Goal: Task Accomplishment & Management: Use online tool/utility

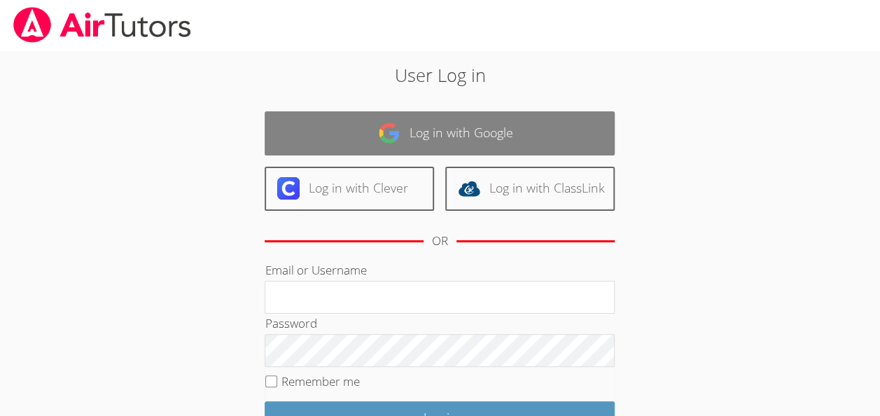
click at [389, 122] on img at bounding box center [389, 133] width 22 height 22
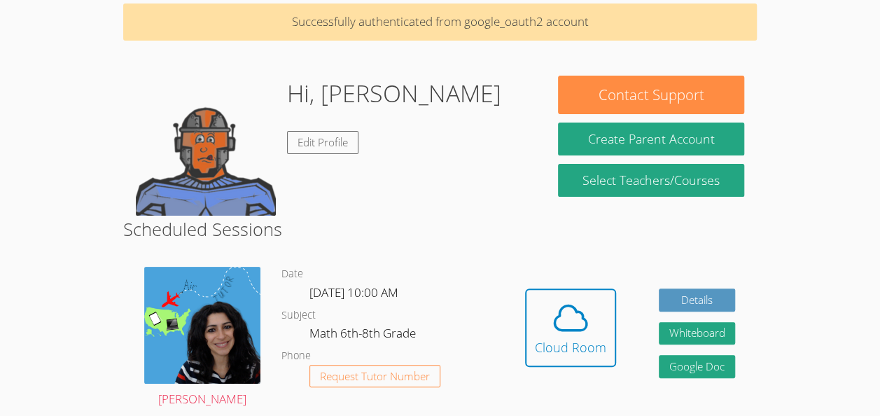
scroll to position [155, 0]
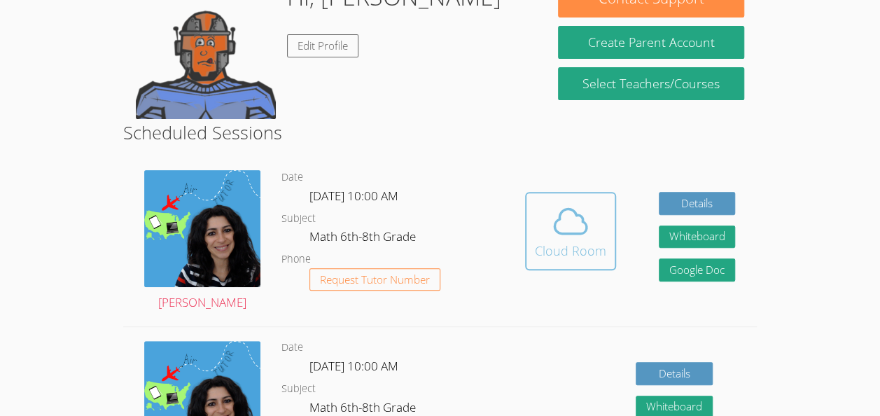
click at [576, 221] on icon at bounding box center [571, 221] width 32 height 25
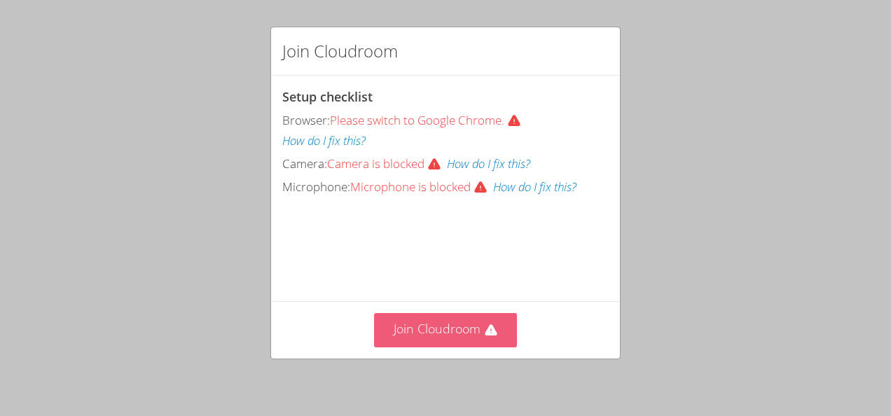
click at [389, 341] on button "Join Cloudroom" at bounding box center [446, 330] width 144 height 34
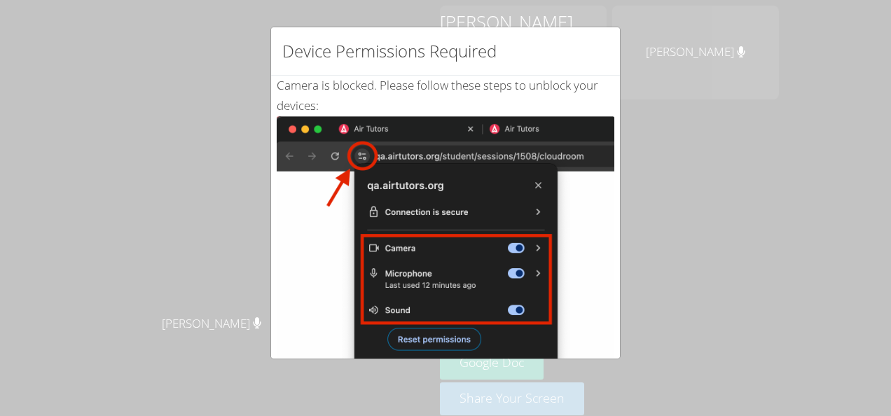
click at [271, 167] on div "Camera is blocked . Please follow these steps to unblock your devices: Click th…" at bounding box center [445, 339] width 349 height 527
click at [629, 45] on div "Device Permissions Required Camera is blocked . Please follow these steps to un…" at bounding box center [445, 208] width 891 height 416
click at [437, 282] on img at bounding box center [445, 274] width 337 height 316
click at [186, 108] on div "Device Permissions Required Camera is blocked . Please follow these steps to un…" at bounding box center [445, 208] width 891 height 416
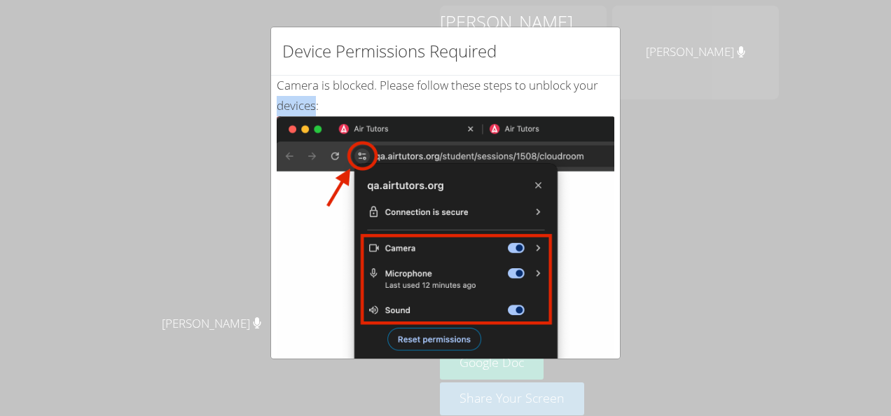
drag, startPoint x: 186, startPoint y: 108, endPoint x: 344, endPoint y: 119, distance: 159.3
click at [344, 119] on img at bounding box center [445, 274] width 337 height 316
drag, startPoint x: 344, startPoint y: 119, endPoint x: 361, endPoint y: 153, distance: 38.2
click at [361, 153] on img at bounding box center [445, 274] width 337 height 316
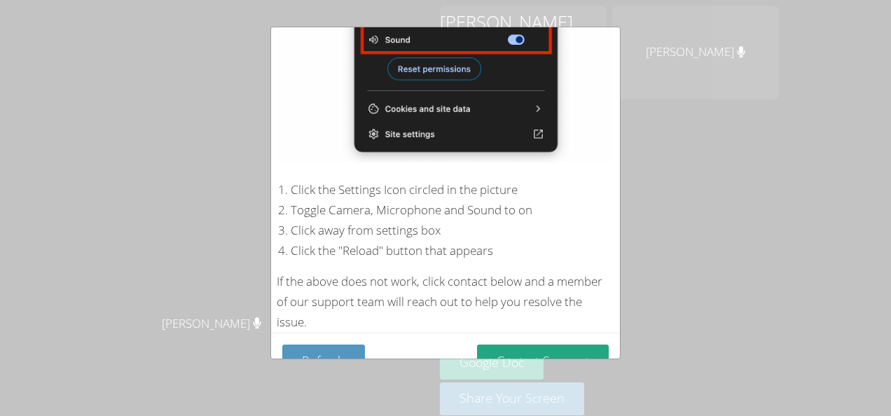
scroll to position [288, 0]
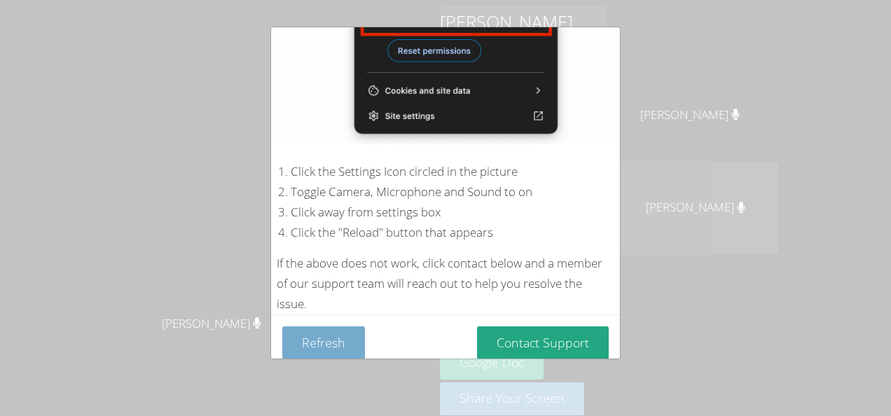
click at [337, 326] on button "Refresh" at bounding box center [323, 342] width 83 height 33
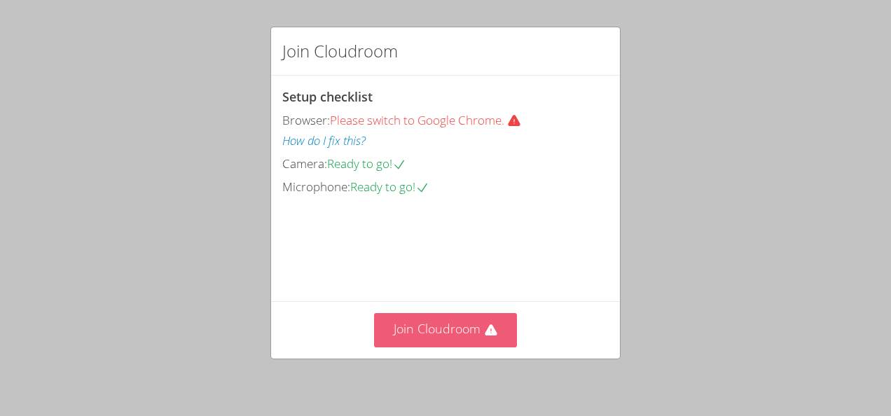
click at [418, 326] on button "Join Cloudroom" at bounding box center [446, 330] width 144 height 34
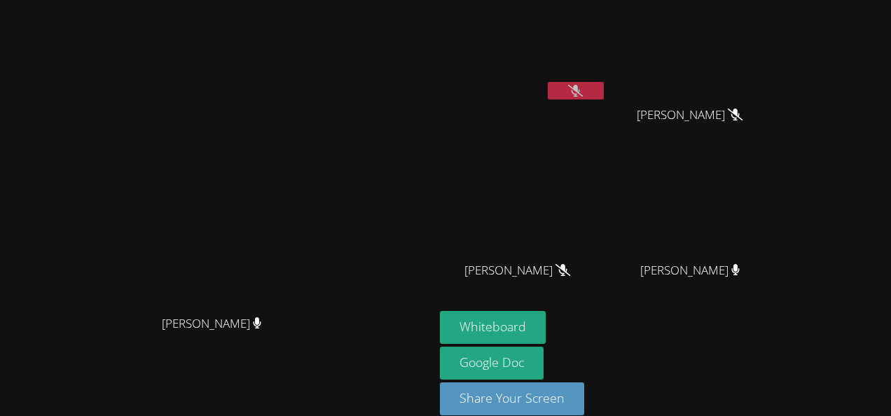
click at [583, 87] on icon at bounding box center [575, 91] width 15 height 12
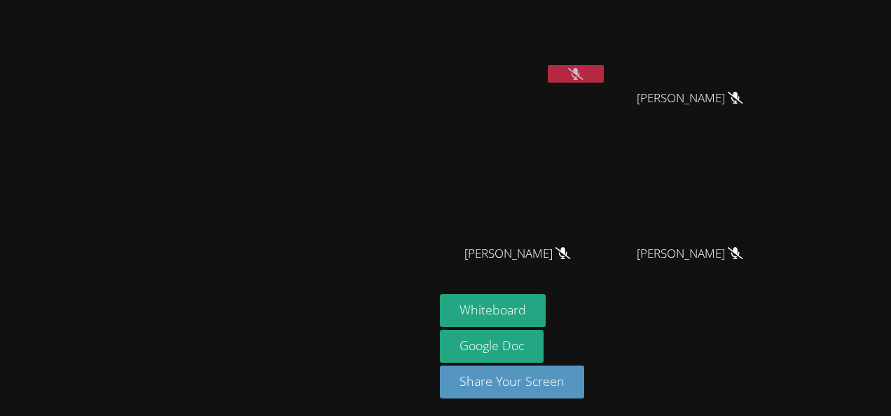
scroll to position [2, 0]
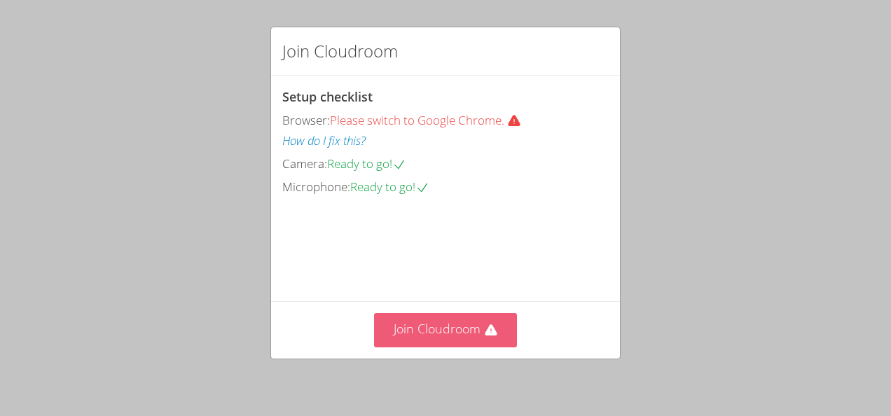
click at [479, 321] on button "Join Cloudroom" at bounding box center [446, 330] width 144 height 34
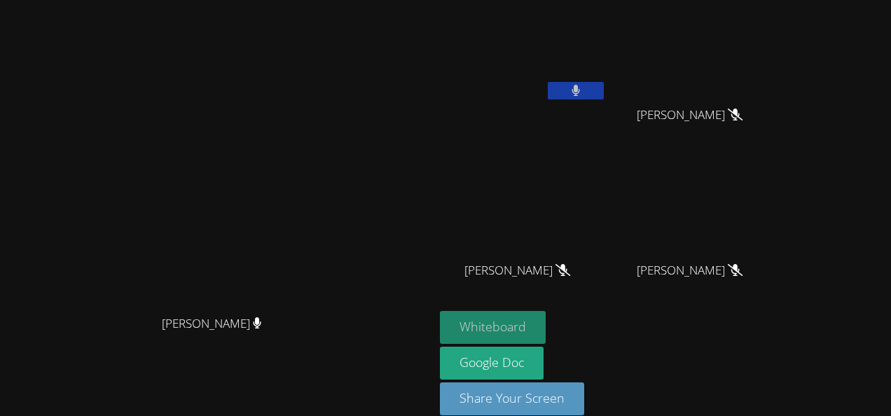
click at [545, 323] on button "Whiteboard" at bounding box center [493, 327] width 106 height 33
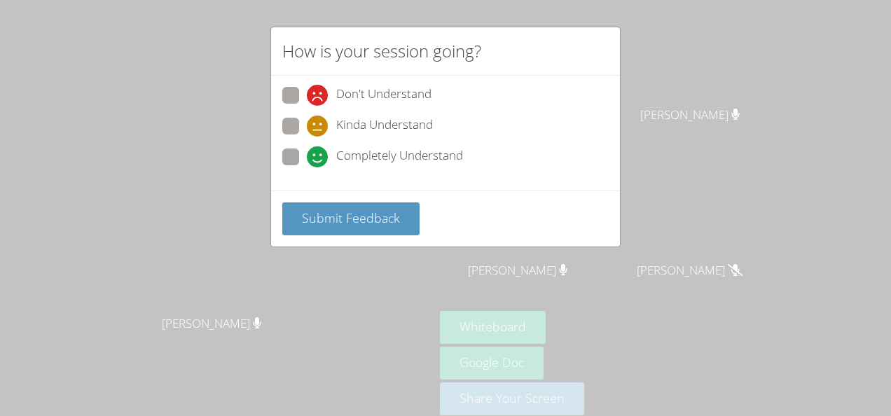
click at [433, 149] on span "Completely Understand" at bounding box center [399, 156] width 127 height 21
click at [319, 149] on input "Completely Understand" at bounding box center [313, 154] width 12 height 12
radio input "true"
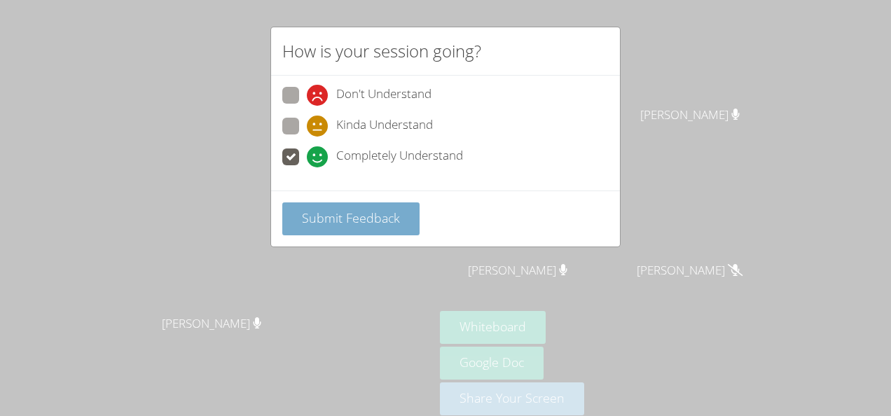
click at [386, 227] on button "Submit Feedback" at bounding box center [350, 218] width 137 height 33
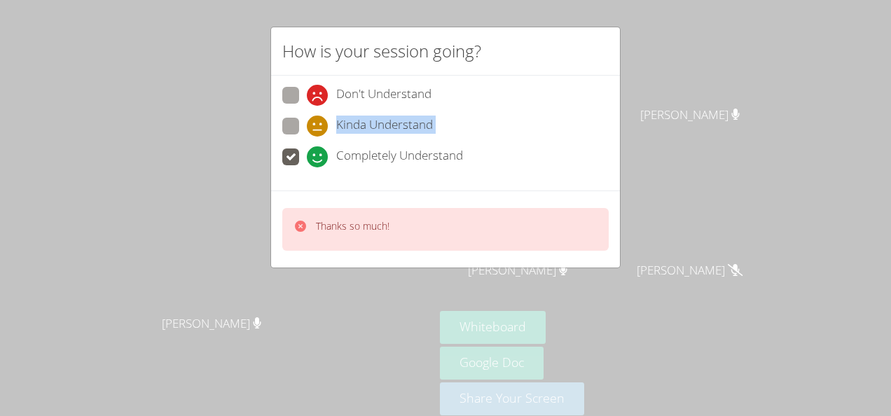
drag, startPoint x: 421, startPoint y: 222, endPoint x: 574, endPoint y: 90, distance: 202.0
click at [574, 90] on div "How is your session going? Don't Understand Kinda Understand Completely Underst…" at bounding box center [445, 208] width 891 height 416
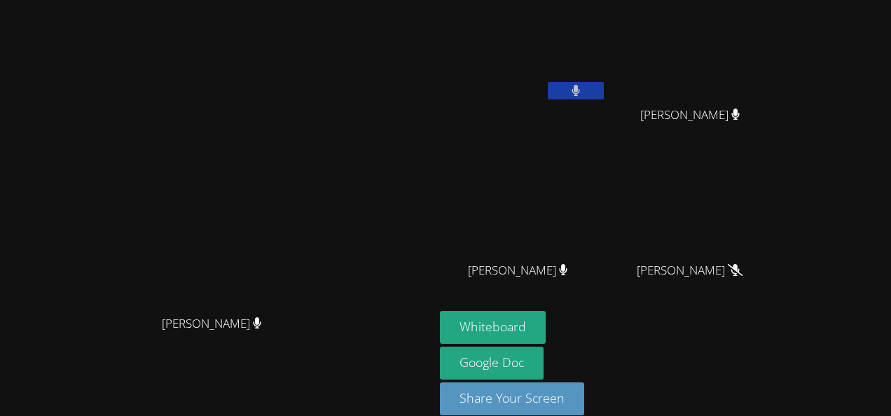
drag, startPoint x: 574, startPoint y: 90, endPoint x: 728, endPoint y: 83, distance: 154.2
click at [728, 83] on video at bounding box center [695, 53] width 167 height 94
click at [545, 328] on button "Whiteboard" at bounding box center [493, 327] width 106 height 33
click at [583, 94] on icon at bounding box center [575, 91] width 15 height 12
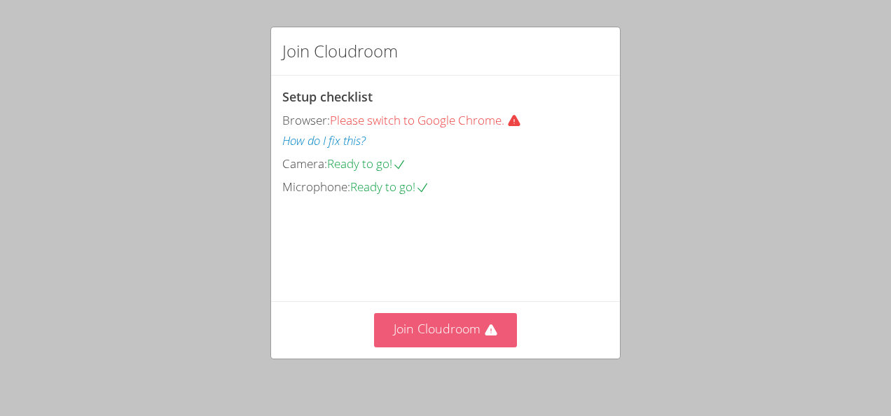
click at [429, 322] on button "Join Cloudroom" at bounding box center [446, 330] width 144 height 34
